Goal: Check status: Check status

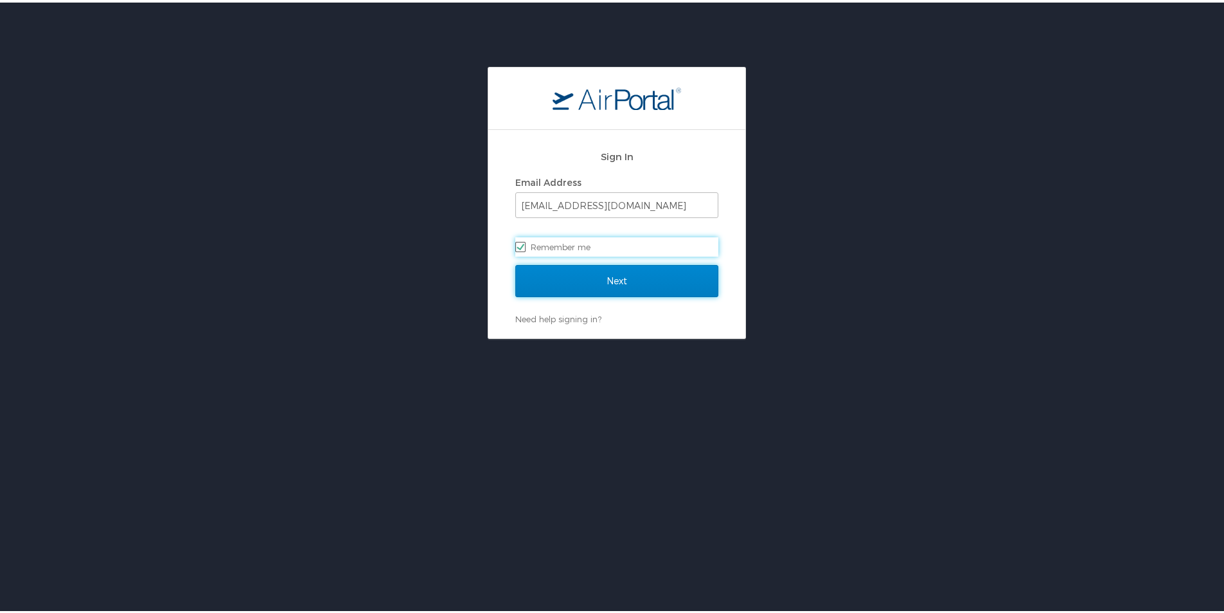
click at [576, 277] on input "Next" at bounding box center [616, 278] width 203 height 32
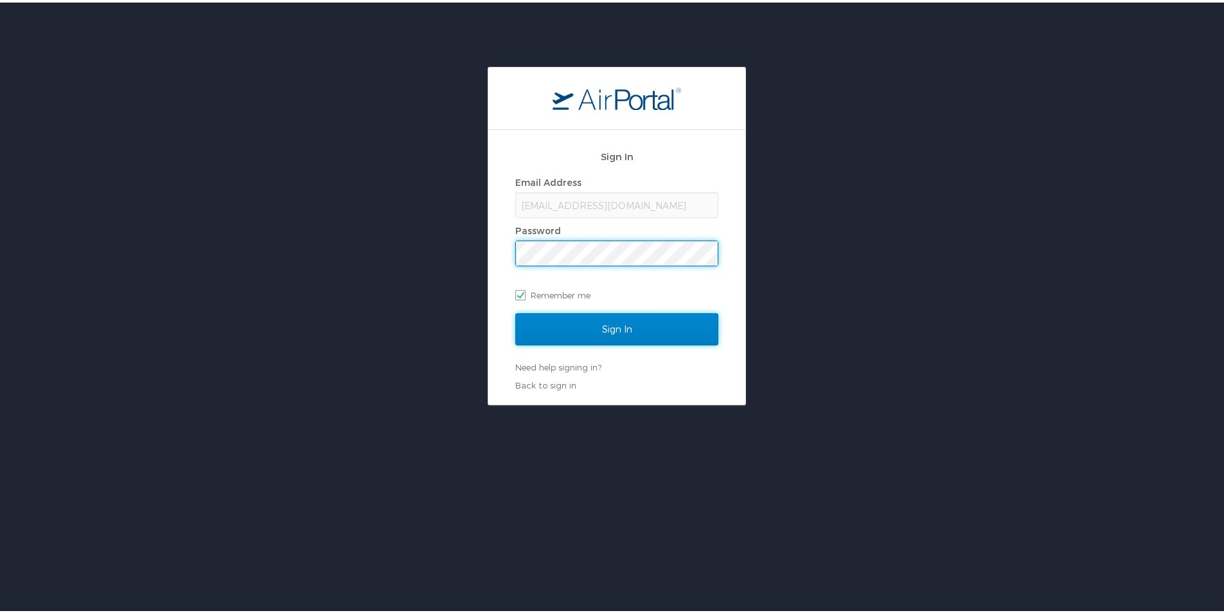
click at [624, 326] on input "Sign In" at bounding box center [616, 326] width 203 height 32
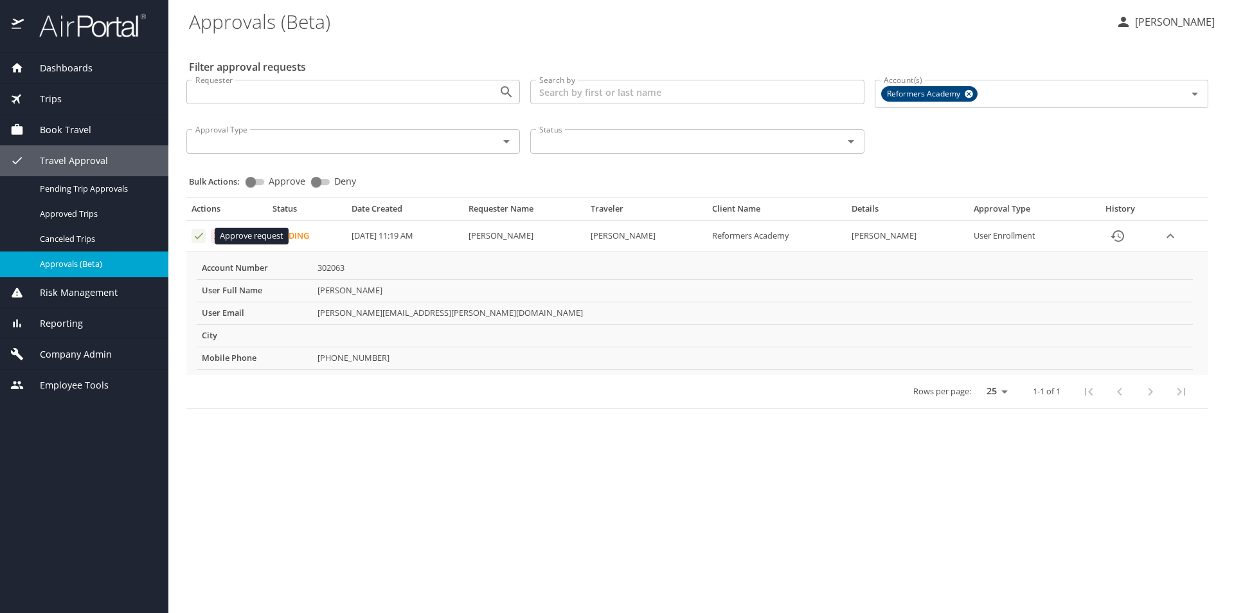
click at [198, 239] on icon "Approval table" at bounding box center [199, 235] width 12 height 12
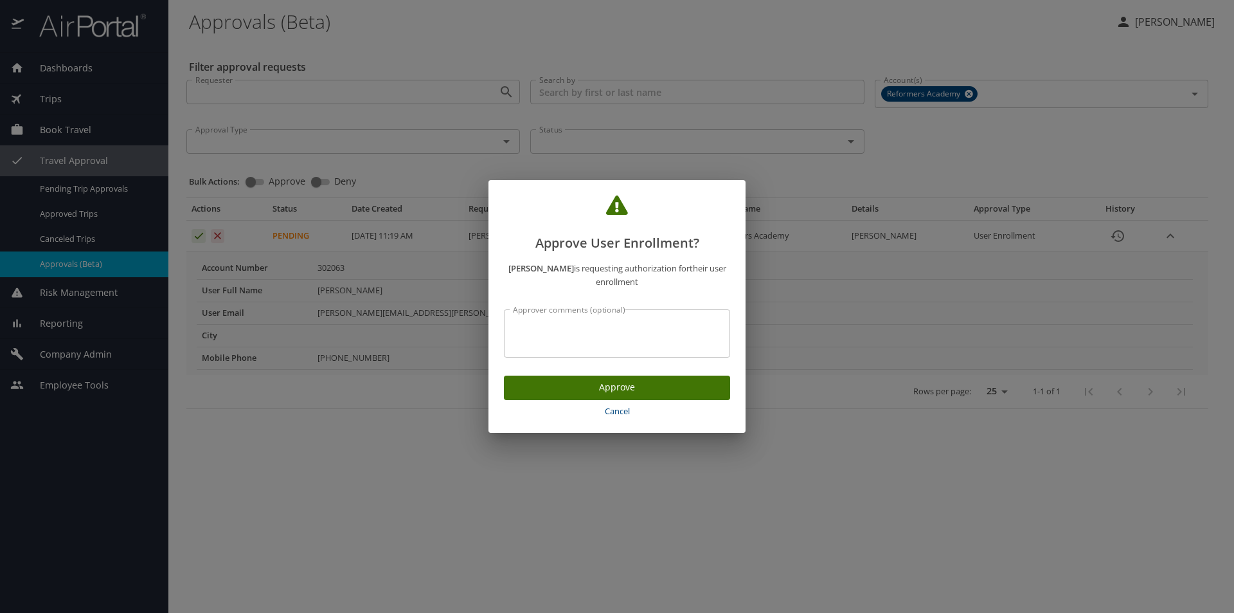
click at [548, 381] on span "Approve" at bounding box center [617, 387] width 206 height 16
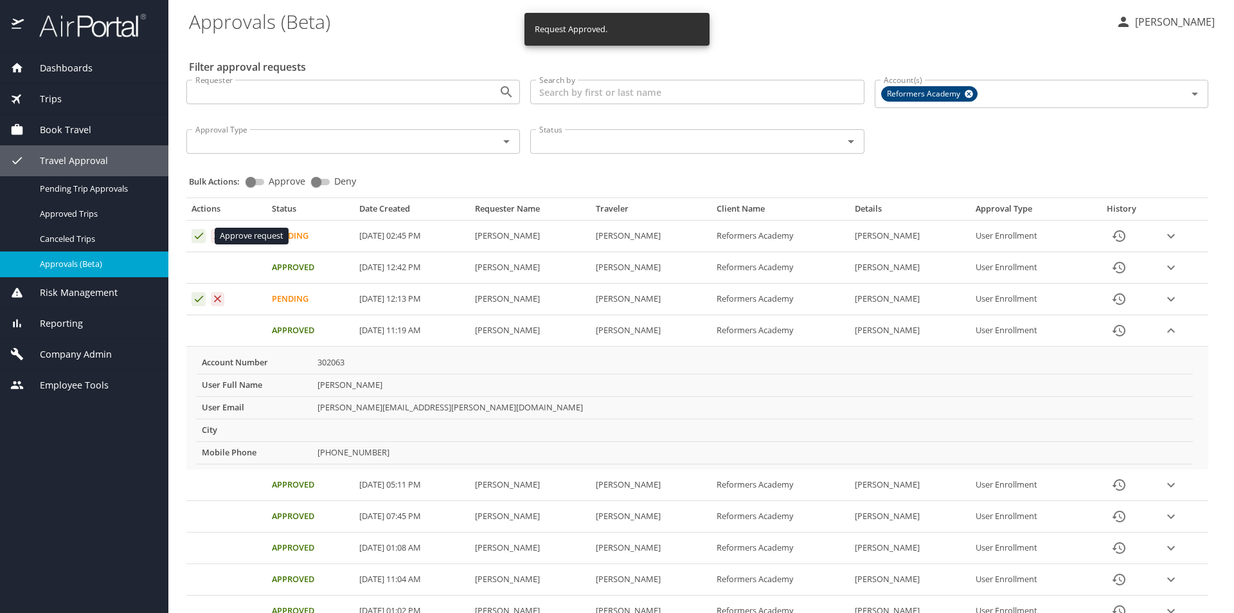
click at [199, 235] on icon "Approval table" at bounding box center [199, 235] width 12 height 12
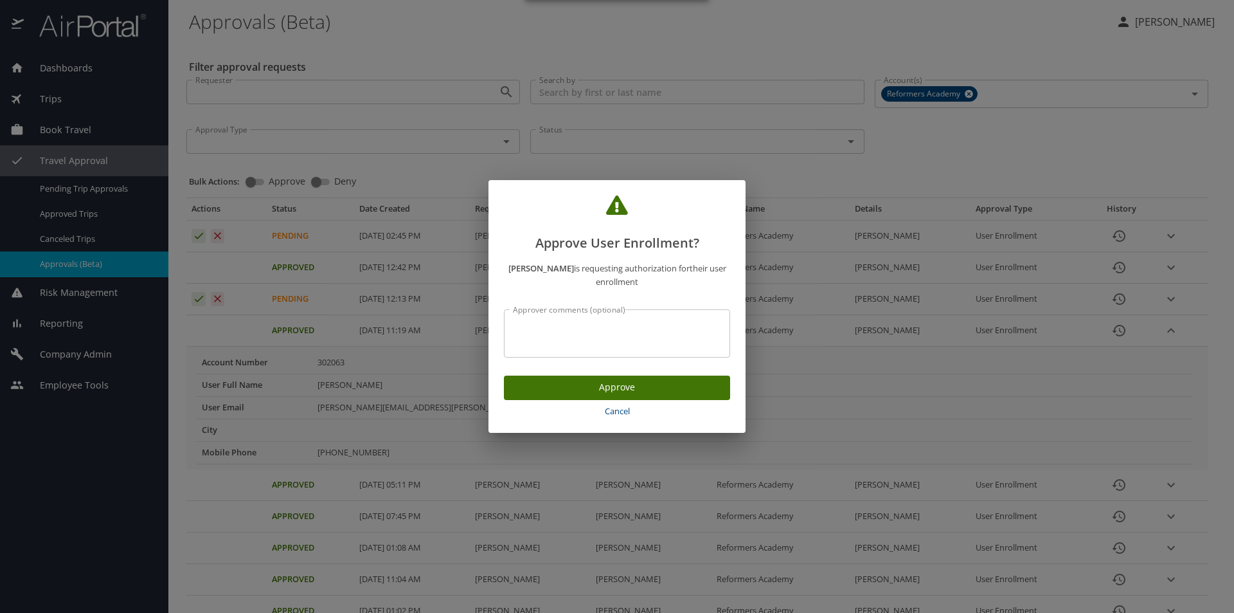
click at [595, 384] on span "Approve" at bounding box center [617, 387] width 206 height 16
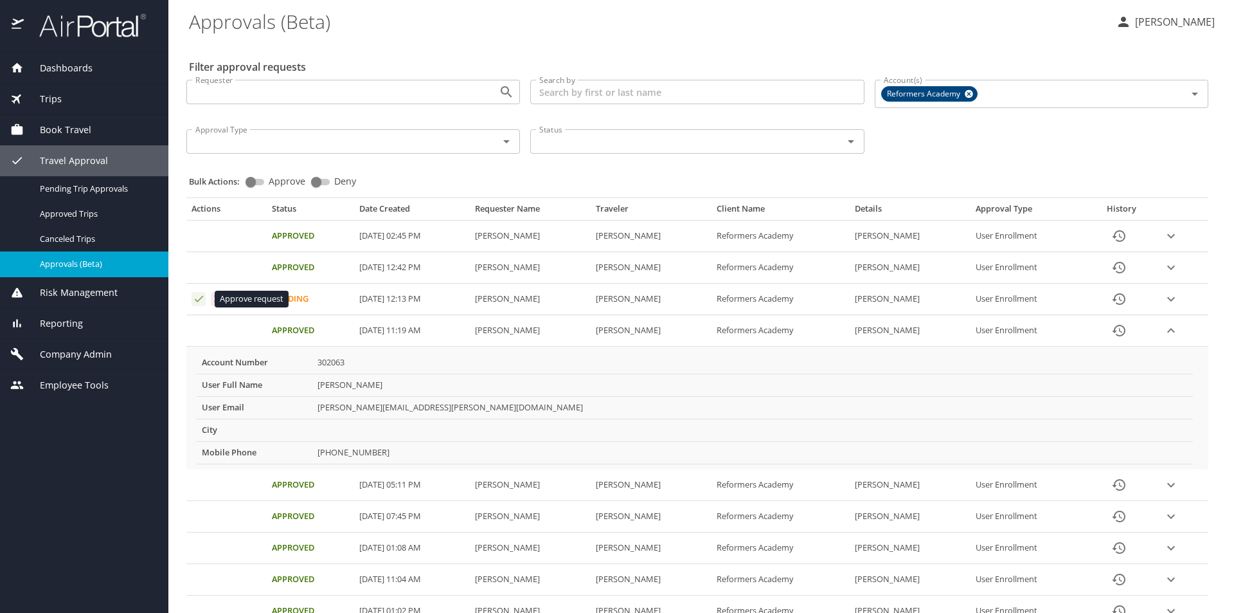
click at [199, 298] on icon "Approval table" at bounding box center [199, 298] width 12 height 12
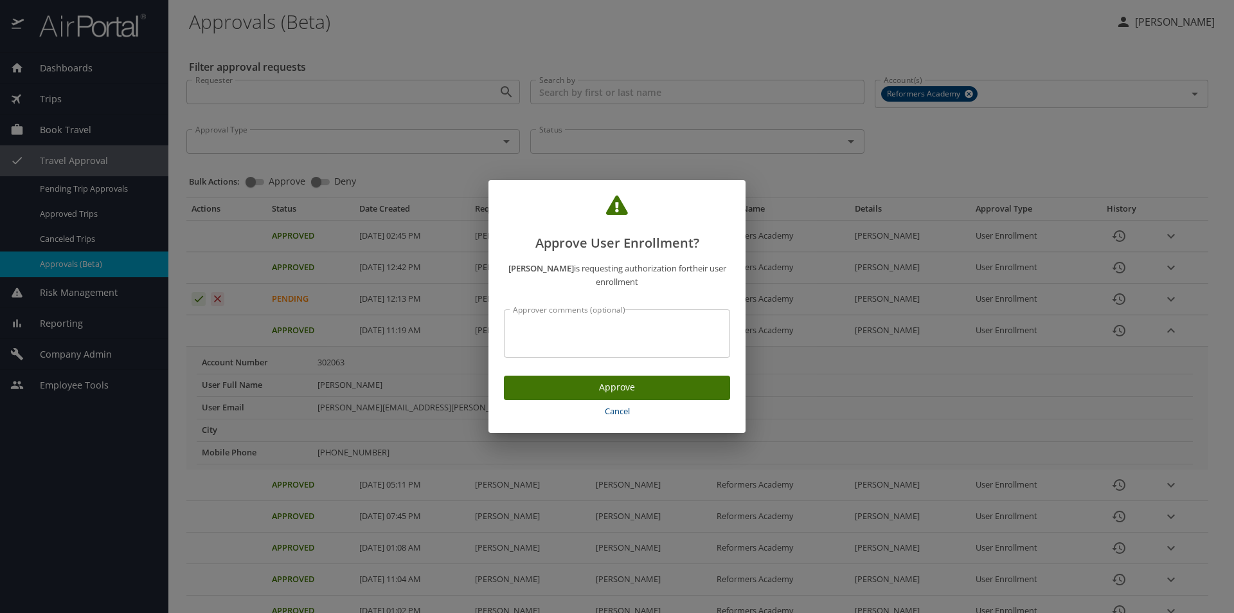
click at [619, 384] on span "Approve" at bounding box center [617, 387] width 206 height 16
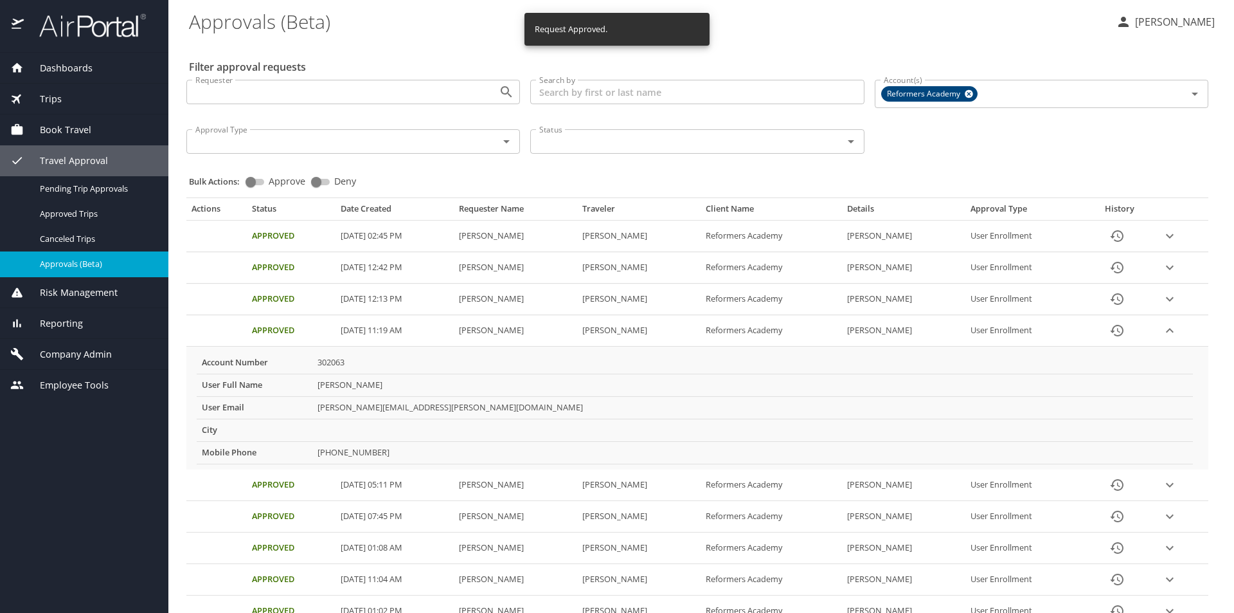
click at [1169, 238] on icon "expand row" at bounding box center [1170, 236] width 8 height 4
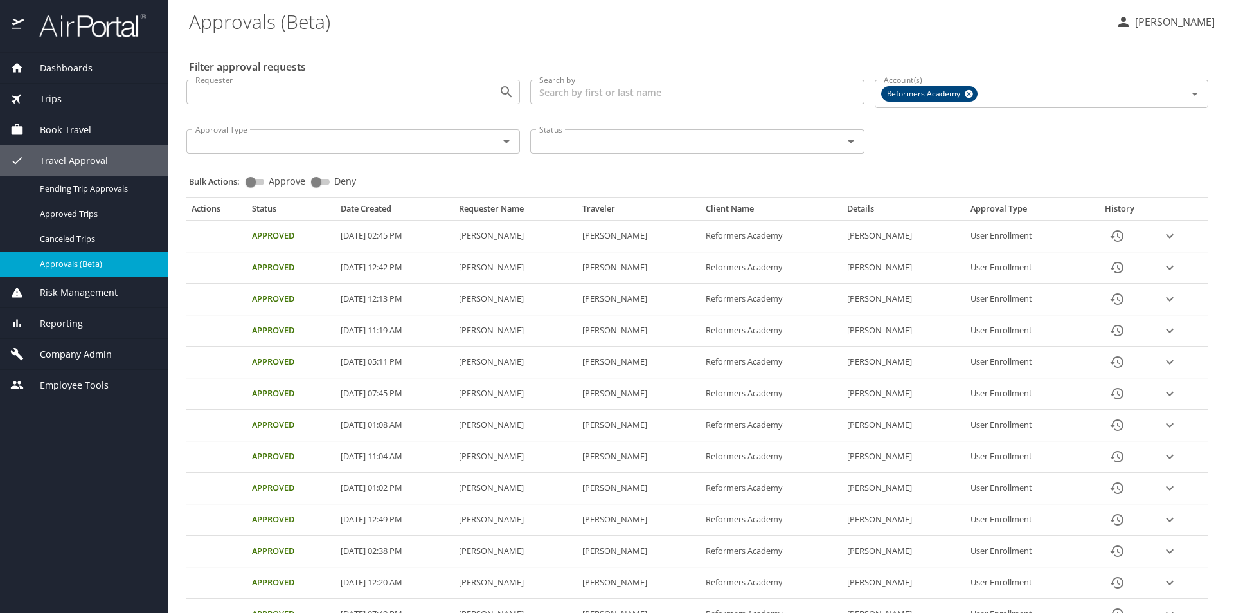
click at [78, 127] on span "Book Travel" at bounding box center [57, 130] width 67 height 14
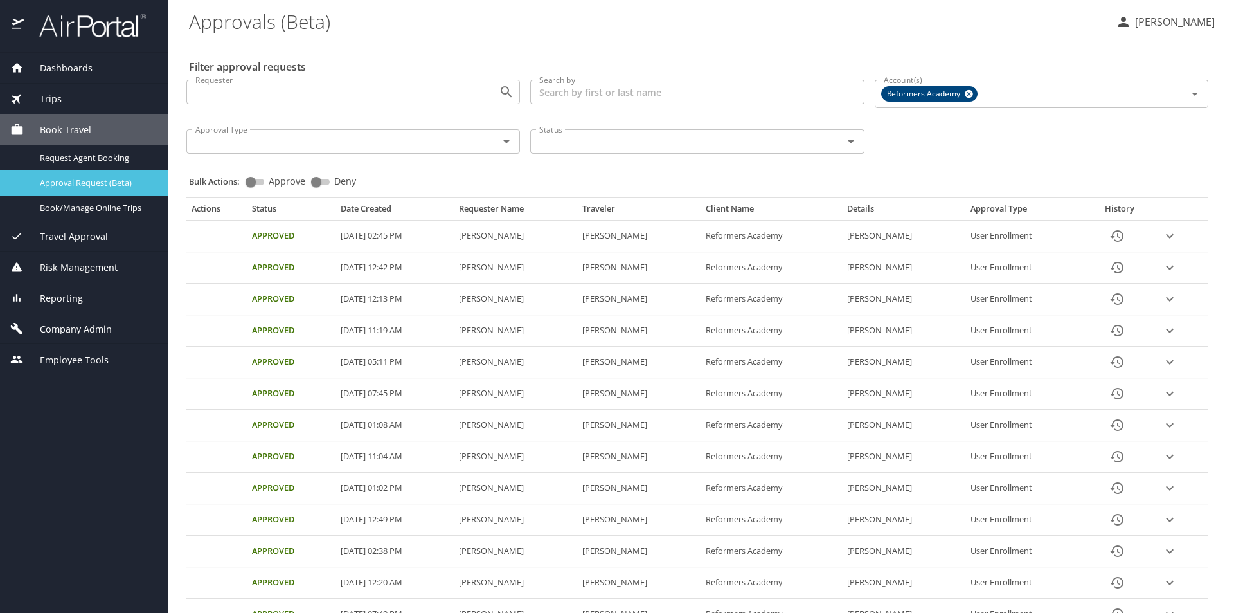
click at [78, 182] on span "Approval Request (Beta)" at bounding box center [96, 183] width 113 height 12
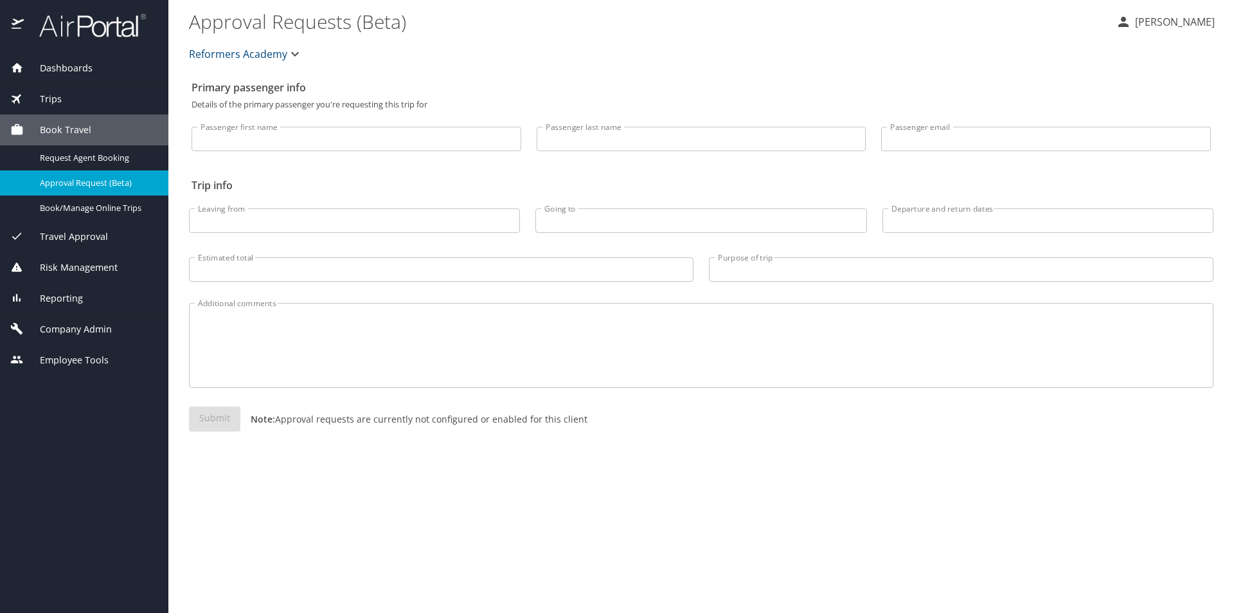
click at [226, 47] on span "Reformers Academy" at bounding box center [238, 54] width 98 height 18
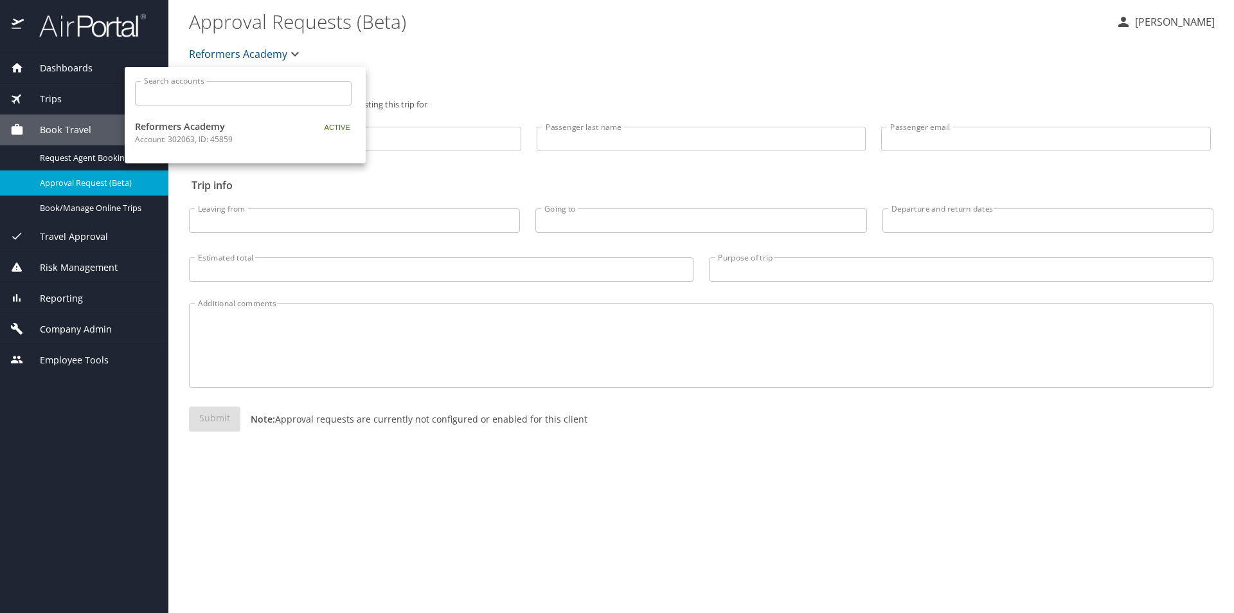
click at [226, 47] on div at bounding box center [617, 306] width 1234 height 613
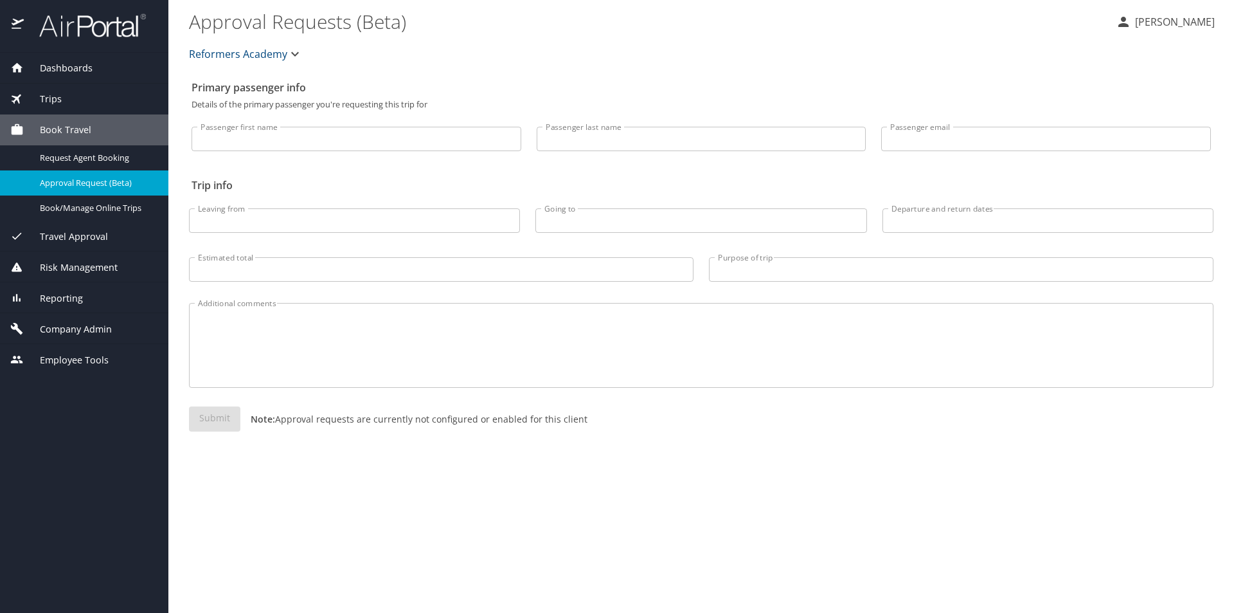
drag, startPoint x: 331, startPoint y: 421, endPoint x: 587, endPoint y: 422, distance: 256.5
click at [587, 422] on div "Submit Note: Approval requests are currently not configured or enabled for this…" at bounding box center [701, 429] width 1025 height 46
click at [275, 420] on p "Note: Approval requests are currently not configured or enabled for this client" at bounding box center [413, 418] width 347 height 13
drag, startPoint x: 276, startPoint y: 420, endPoint x: 586, endPoint y: 420, distance: 310.5
click at [586, 420] on div "Submit Note: Approval requests are currently not configured or enabled for this…" at bounding box center [701, 429] width 1025 height 46
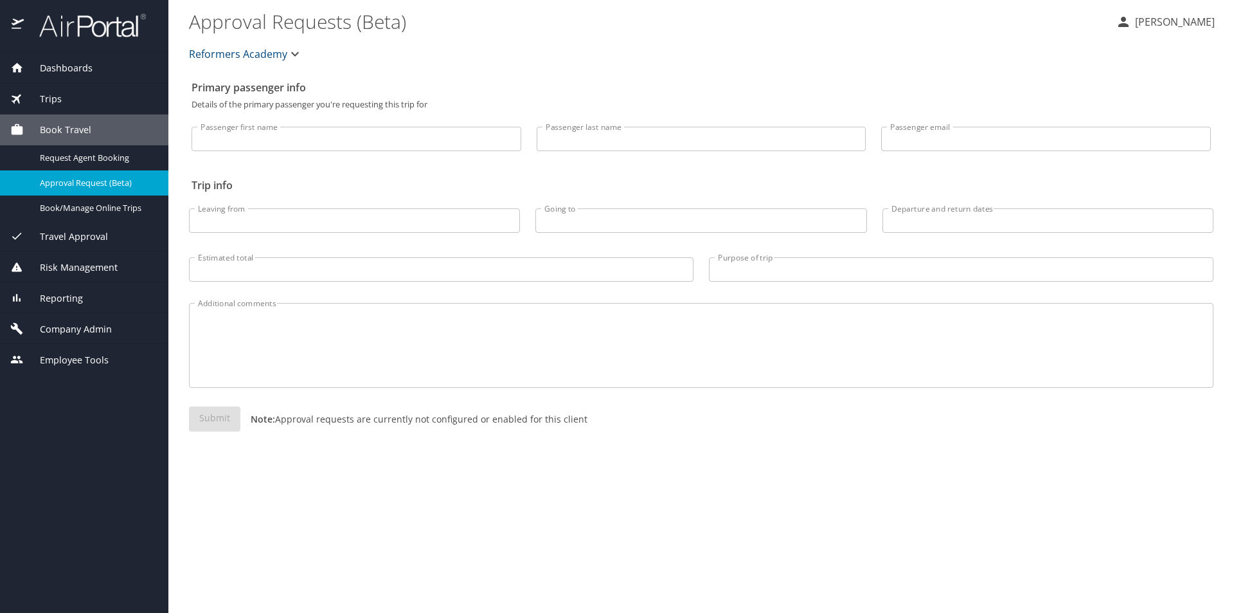
click at [67, 132] on span "Book Travel" at bounding box center [57, 130] width 67 height 14
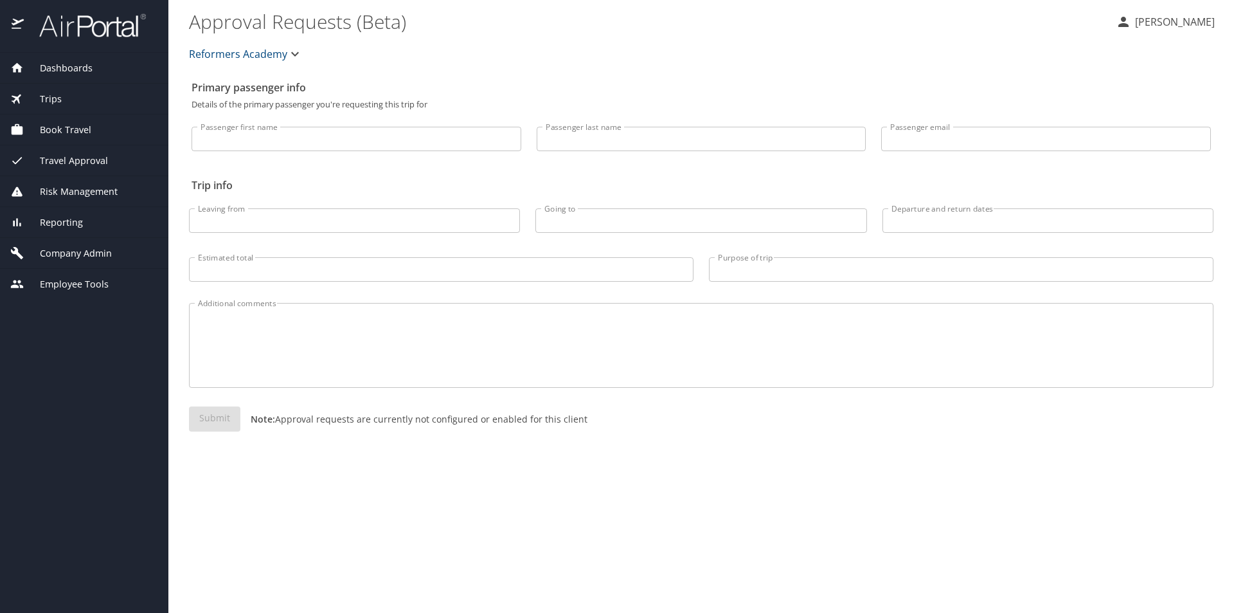
click at [67, 132] on span "Book Travel" at bounding box center [57, 130] width 67 height 14
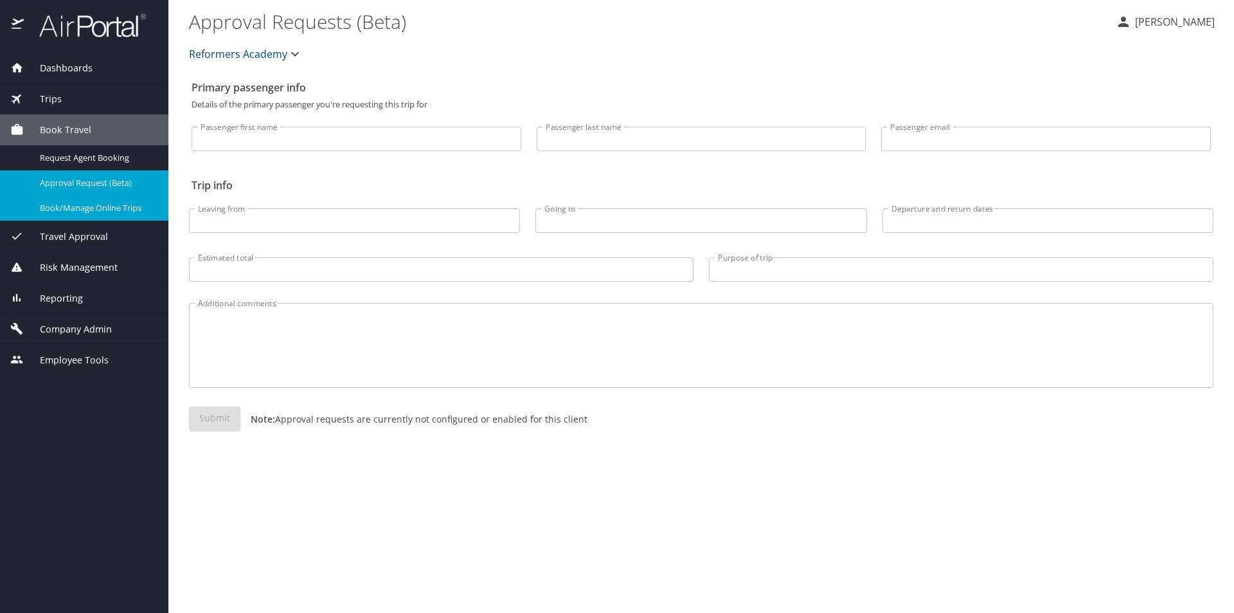
click at [82, 210] on span "Book/Manage Online Trips" at bounding box center [96, 208] width 113 height 12
click at [57, 97] on span "Trips" at bounding box center [43, 99] width 38 height 14
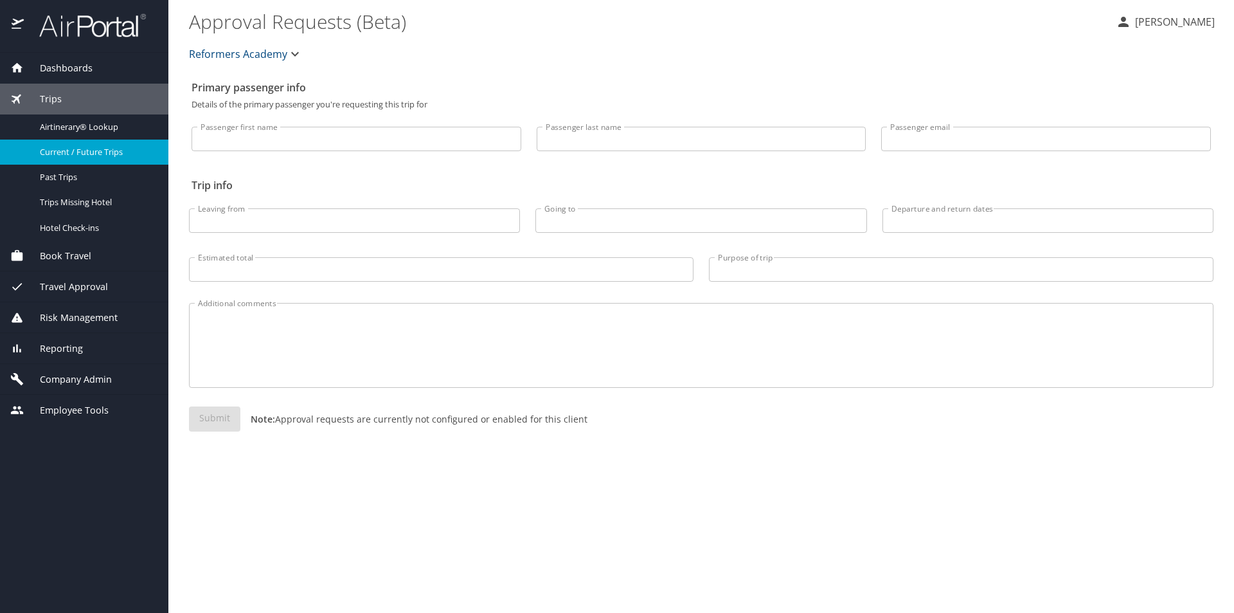
click at [76, 149] on span "Current / Future Trips" at bounding box center [96, 152] width 113 height 12
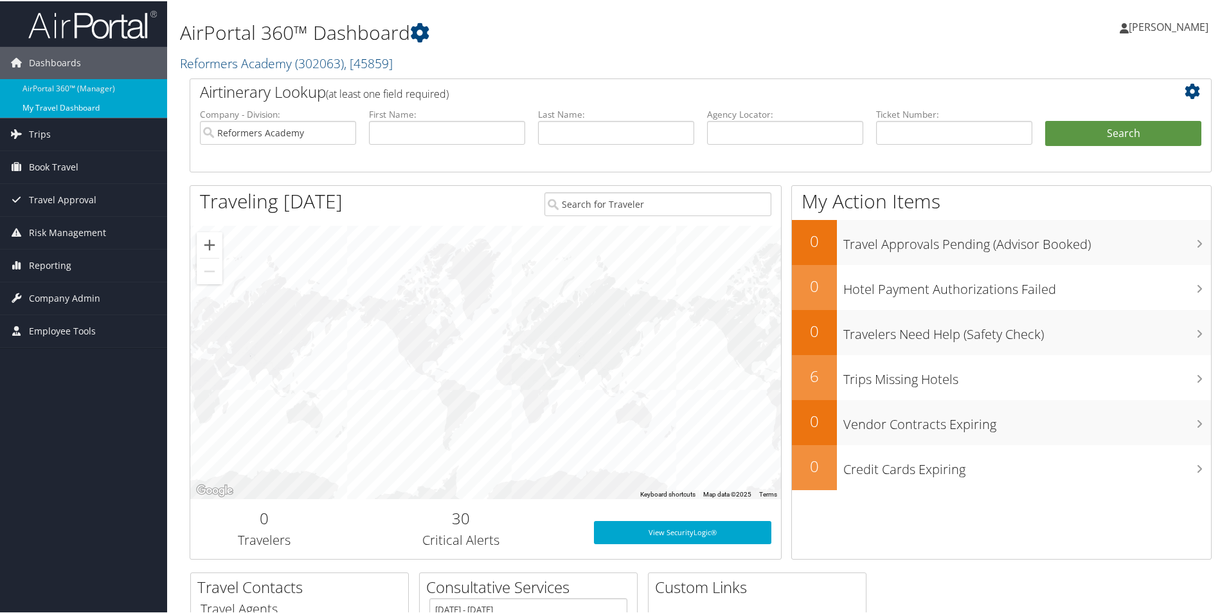
click at [60, 109] on link "My Travel Dashboard" at bounding box center [83, 106] width 167 height 19
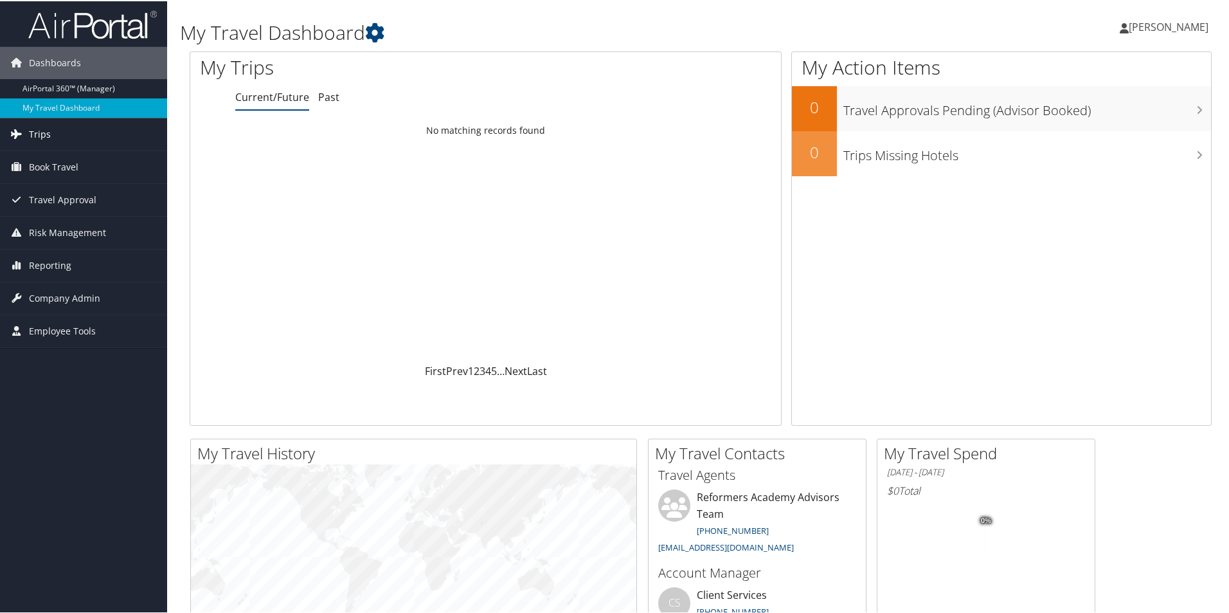
click at [41, 132] on span "Trips" at bounding box center [40, 133] width 22 height 32
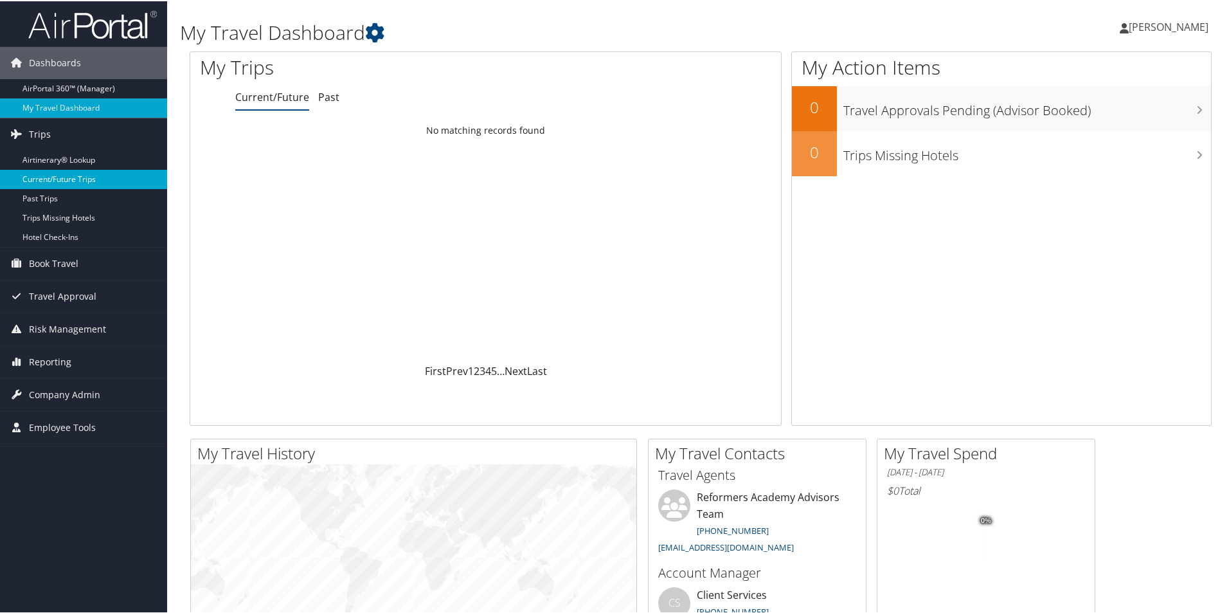
click at [48, 177] on link "Current/Future Trips" at bounding box center [83, 177] width 167 height 19
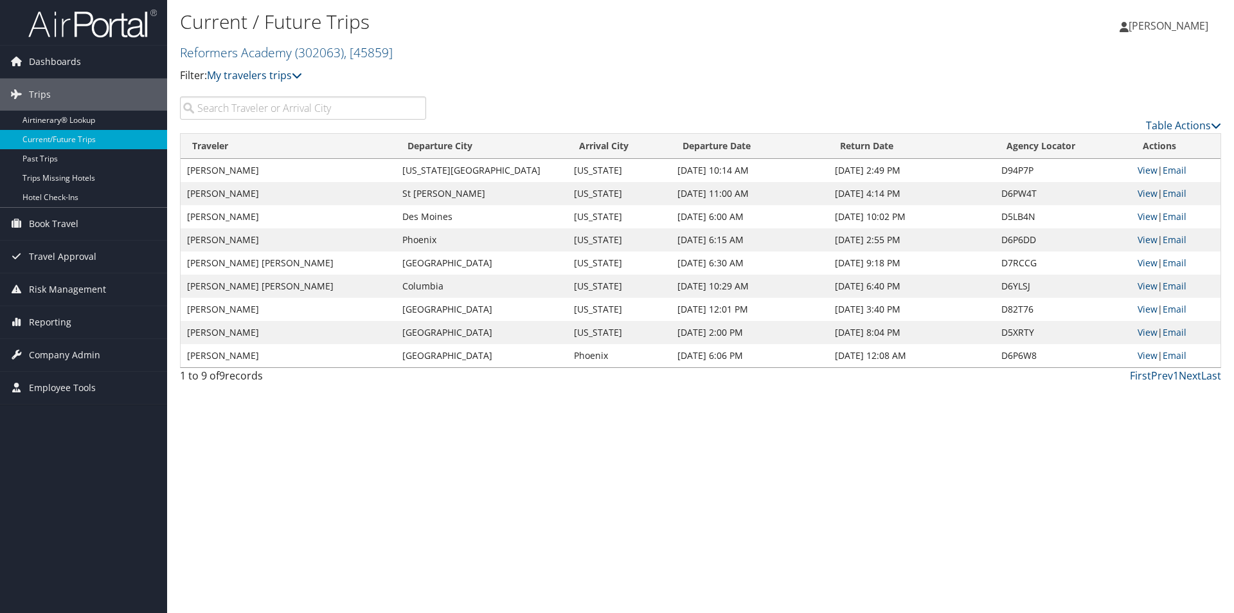
drag, startPoint x: 206, startPoint y: 173, endPoint x: 270, endPoint y: 358, distance: 196.0
click at [270, 358] on tbody "JONATHAN H RICHARD Kansas City Washington Nov 6, 2025 10:14 AM Nov 9, 2025 2:49…" at bounding box center [701, 263] width 1040 height 208
click at [270, 358] on td "ASHTON YOUNG ALLEN" at bounding box center [288, 355] width 215 height 23
